Goal: Obtain resource: Obtain resource

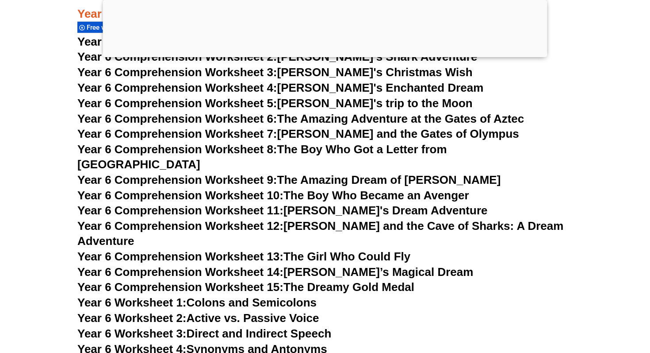
scroll to position [4829, 0]
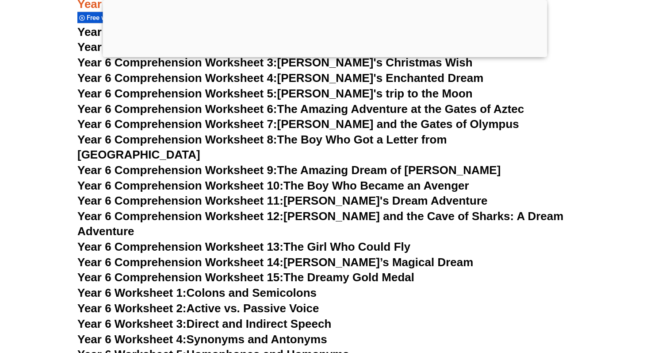
click at [312, 255] on link "Year 6 Comprehension Worksheet 14: [PERSON_NAME]’s Magical Dream" at bounding box center [275, 261] width 396 height 13
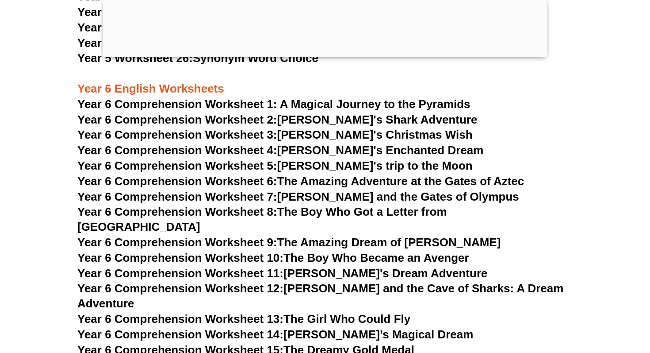
scroll to position [4776, 0]
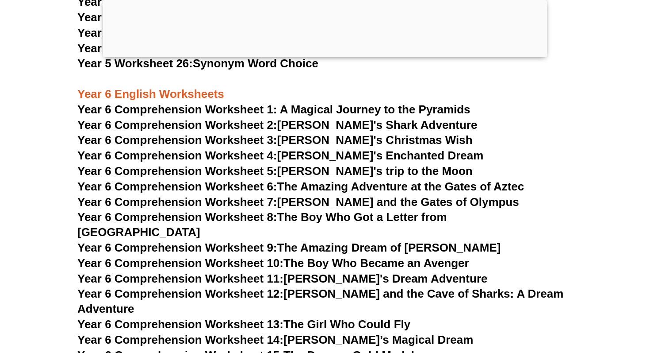
click at [317, 104] on span "Year 6 Comprehension Worksheet 1: A Magical Journey to the Pyramids" at bounding box center [273, 109] width 393 height 13
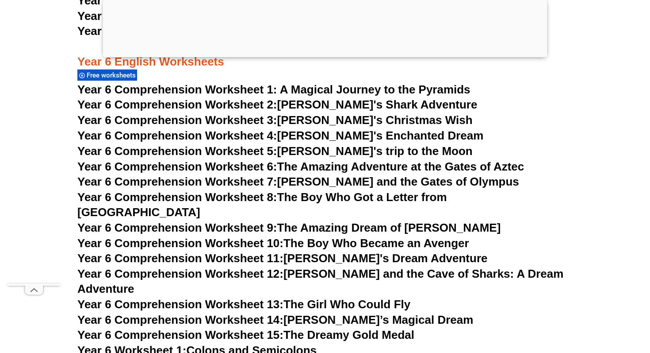
scroll to position [4932, 0]
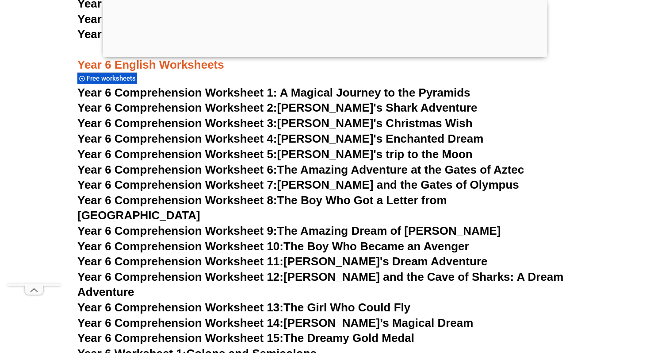
click at [245, 169] on span "Year 6 Comprehension Worksheet 6:" at bounding box center [177, 169] width 200 height 13
